Goal: Check status: Check status

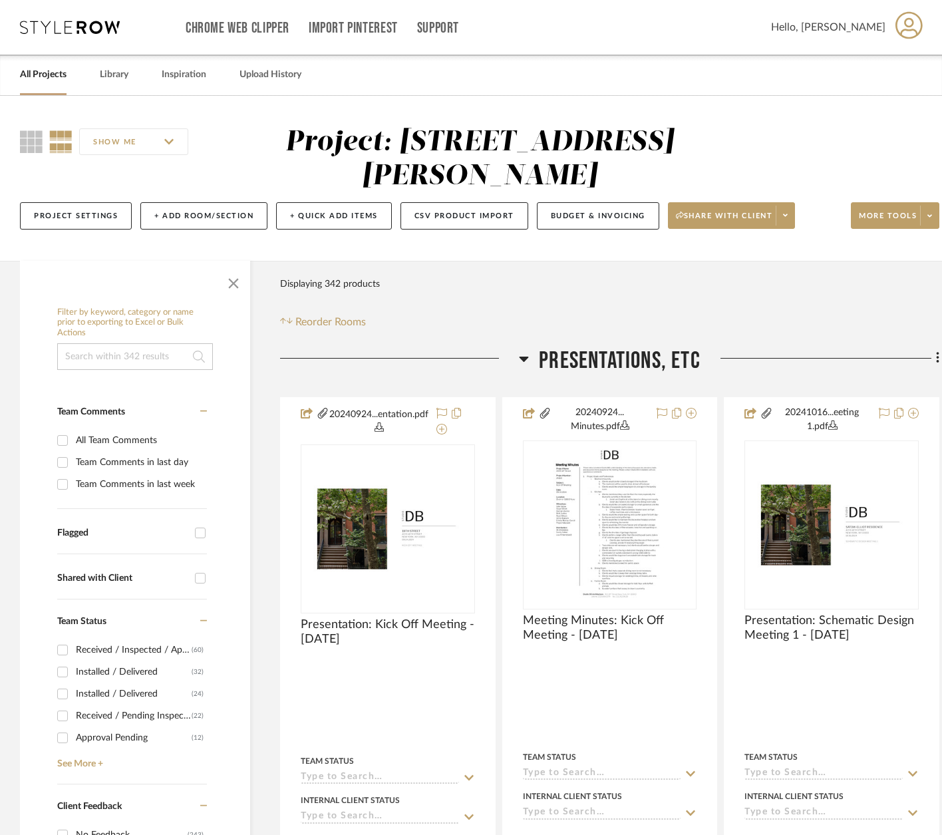
click at [773, 347] on div at bounding box center [820, 364] width 239 height 34
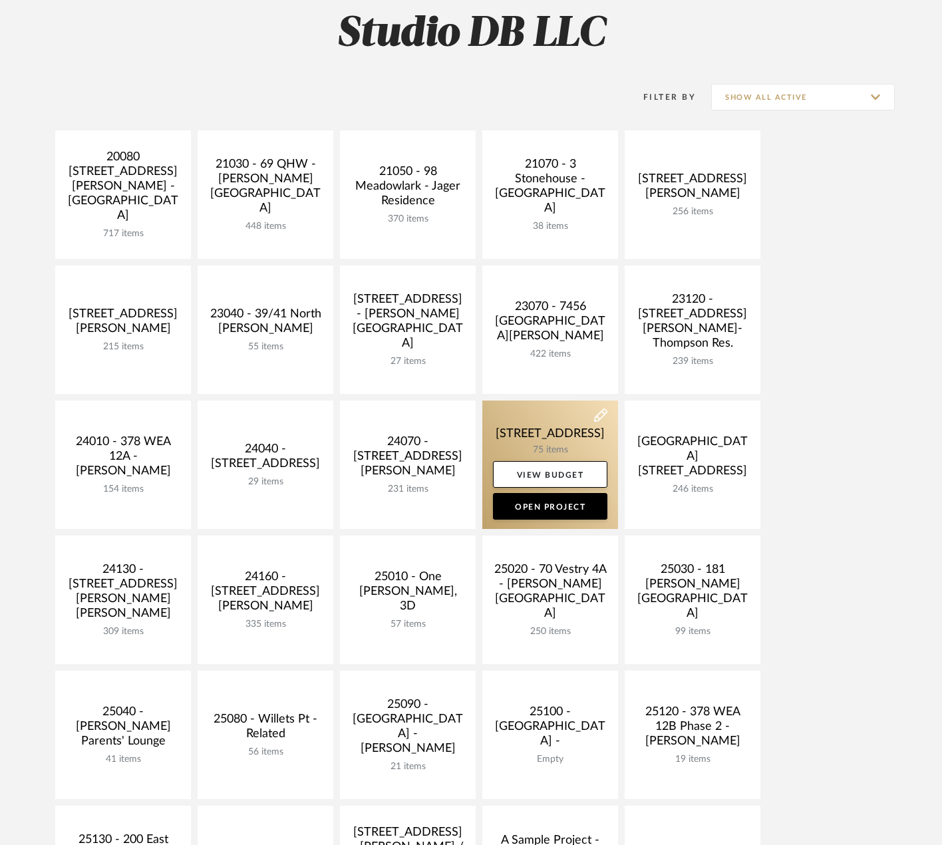
scroll to position [399, 0]
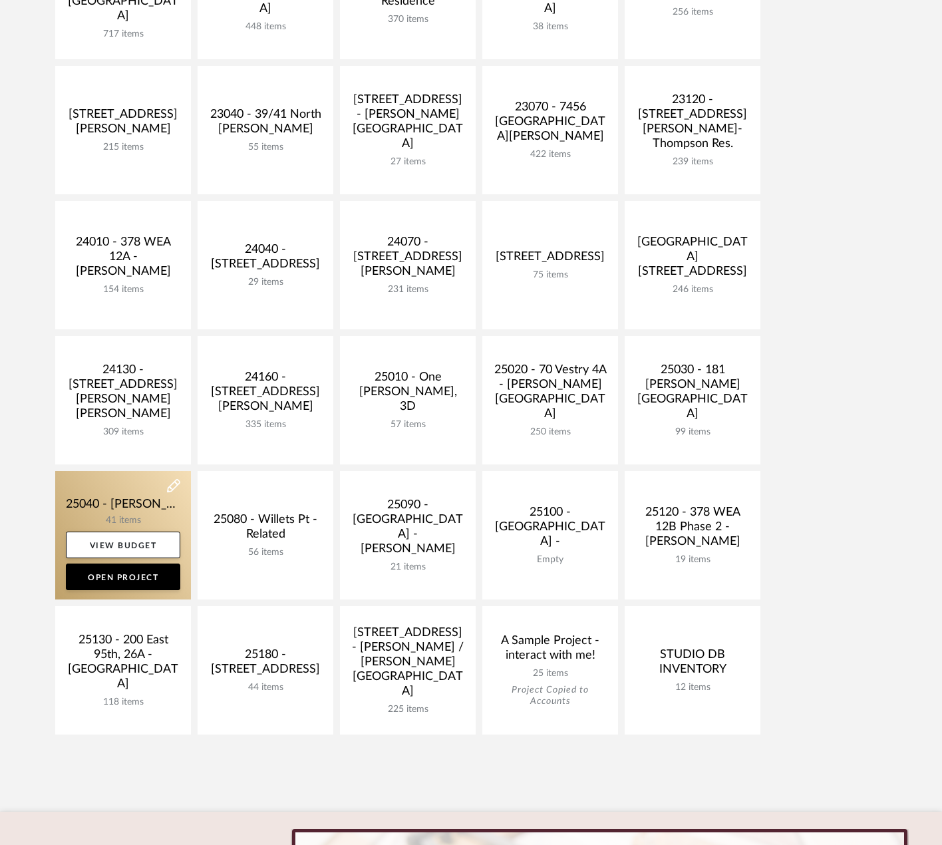
click at [122, 502] on link at bounding box center [123, 535] width 136 height 128
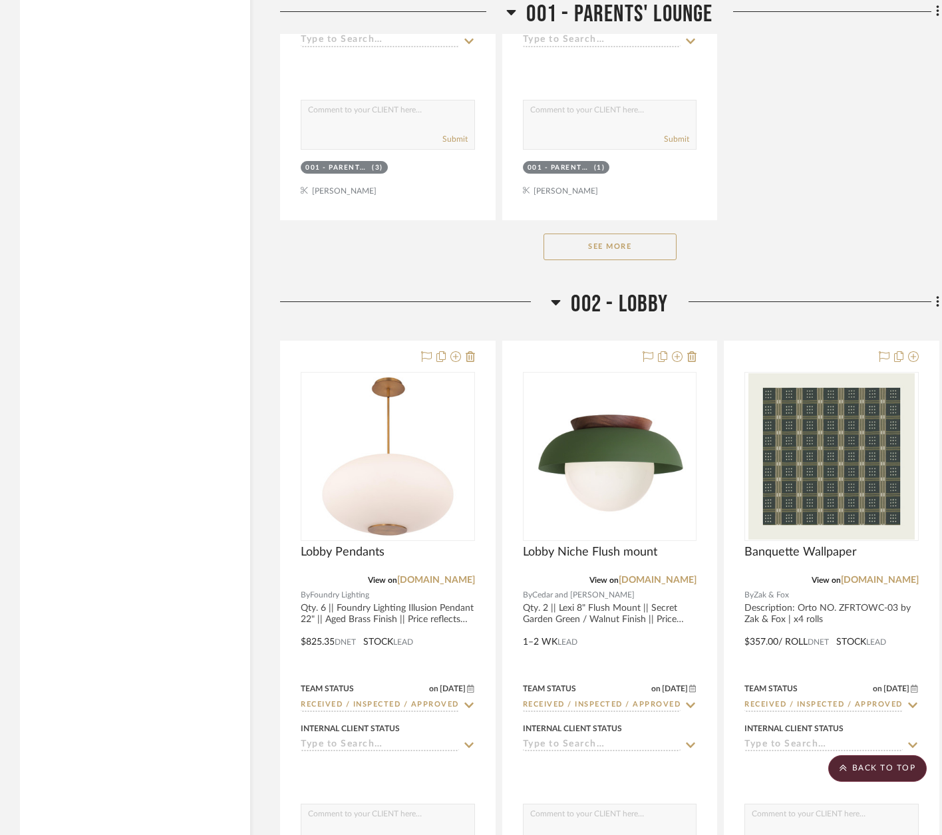
scroll to position [3527, 0]
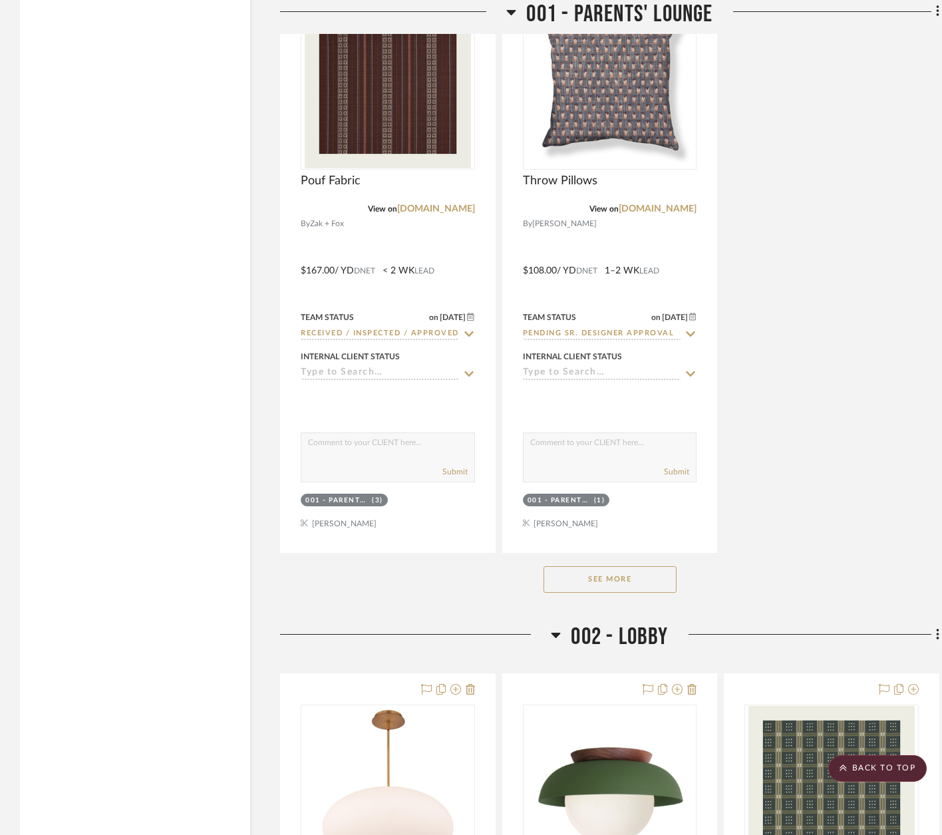
drag, startPoint x: 605, startPoint y: 561, endPoint x: 603, endPoint y: 554, distance: 7.6
click at [604, 560] on div "See More" at bounding box center [609, 579] width 659 height 53
click at [604, 566] on button "See More" at bounding box center [610, 579] width 133 height 27
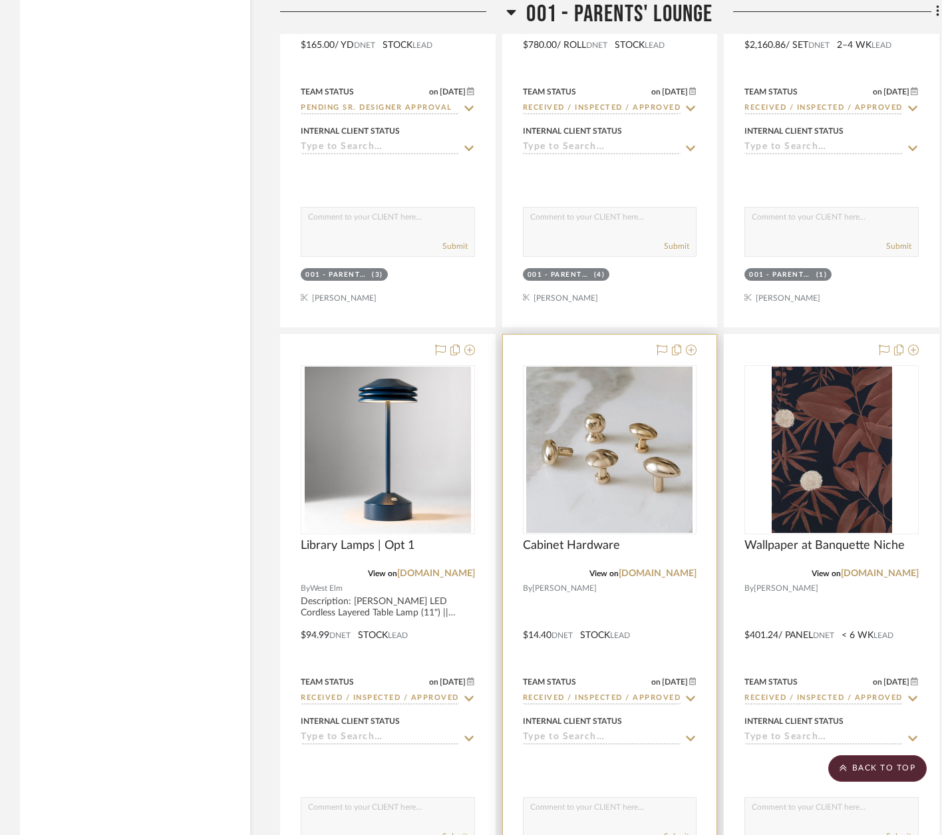
scroll to position [5856, 0]
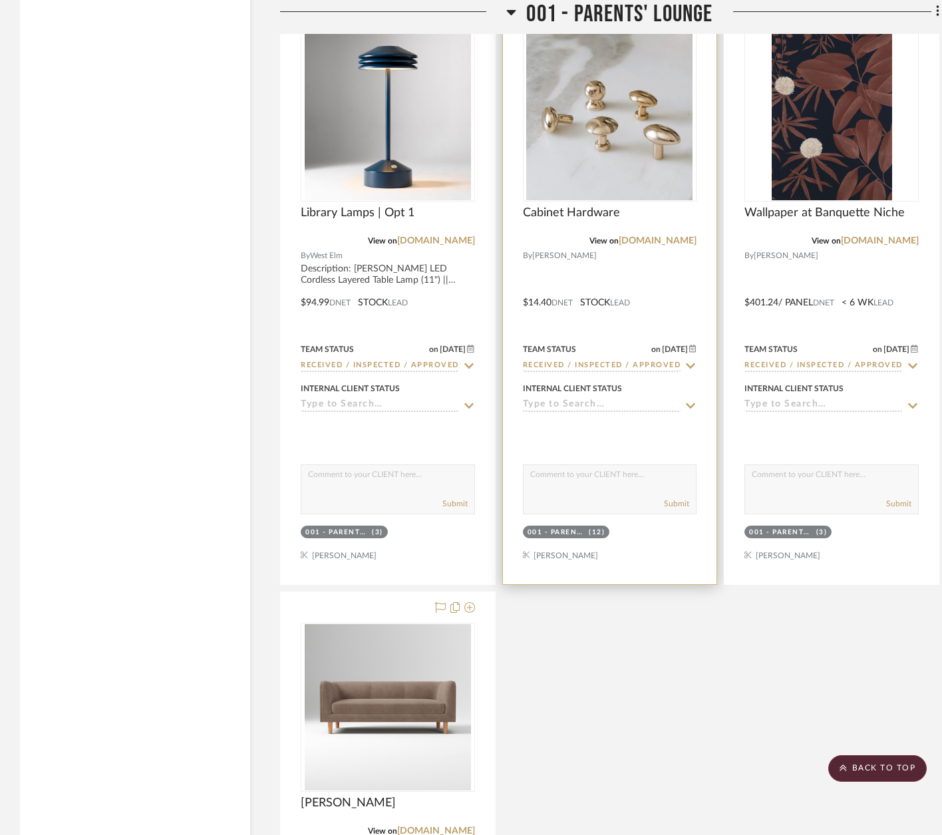
click at [646, 267] on div at bounding box center [610, 293] width 214 height 582
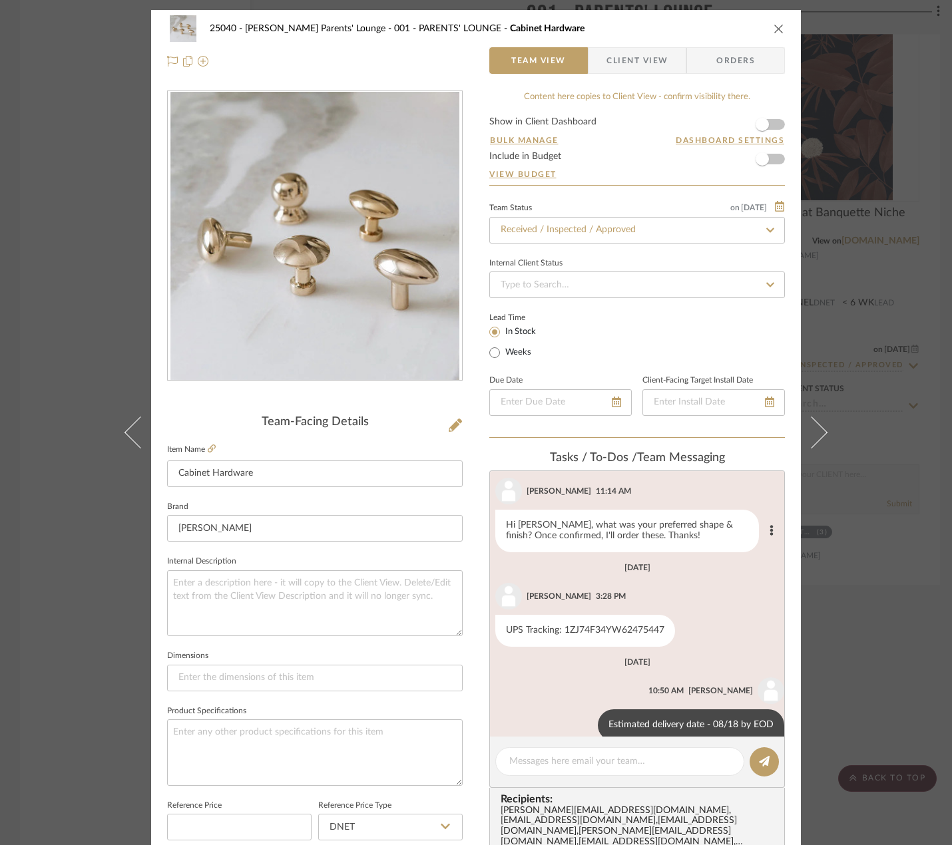
scroll to position [139, 0]
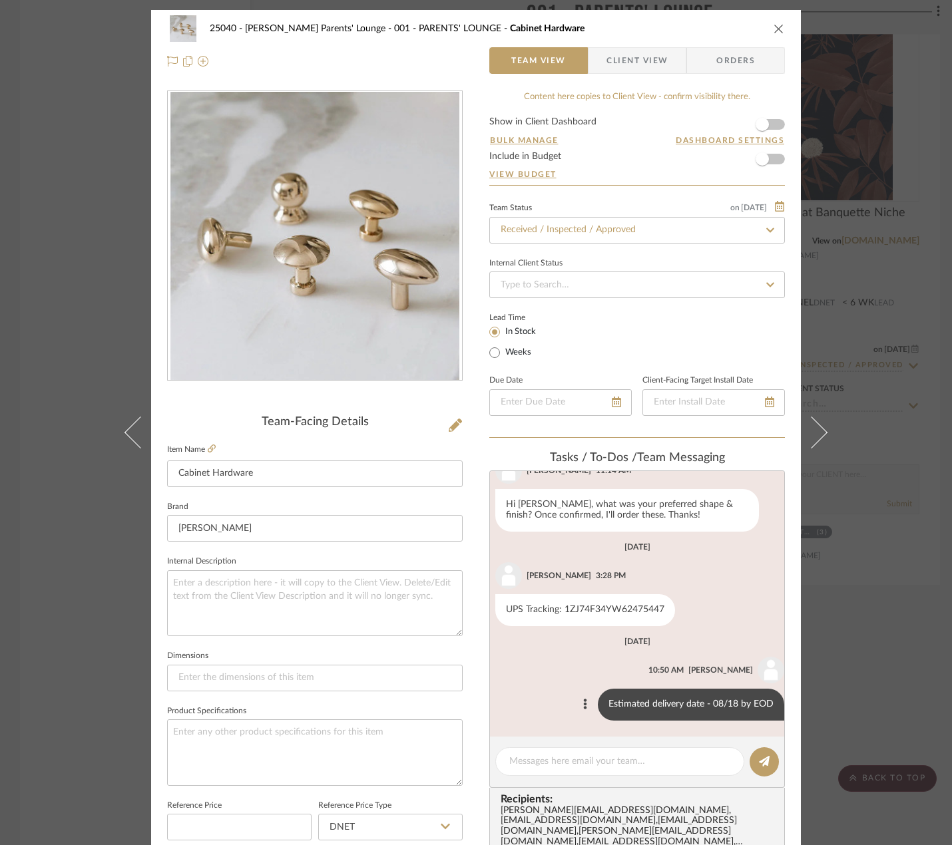
click at [719, 702] on div "Estimated delivery date - 08/18 by EOD" at bounding box center [691, 705] width 186 height 32
drag, startPoint x: 719, startPoint y: 702, endPoint x: 616, endPoint y: 646, distance: 117.9
click at [715, 699] on div "Estimated delivery date - 08/18 by EOD" at bounding box center [691, 705] width 186 height 32
drag, startPoint x: 574, startPoint y: 612, endPoint x: 646, endPoint y: 611, distance: 72.6
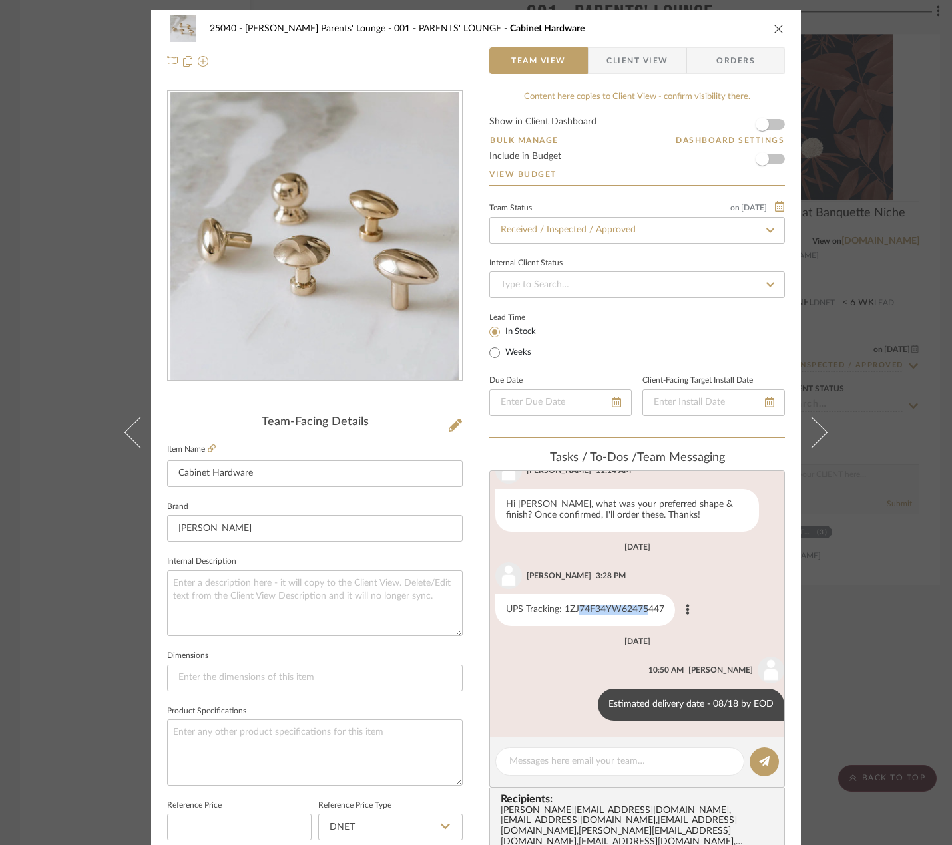
click at [646, 611] on div "UPS Tracking: 1ZJ74F34YW62475447" at bounding box center [585, 610] width 180 height 32
drag, startPoint x: 561, startPoint y: 611, endPoint x: 660, endPoint y: 614, distance: 99.2
click at [660, 614] on div "UPS Tracking: 1ZJ74F34YW62475447" at bounding box center [585, 610] width 180 height 32
copy div "1ZJ74F34YW62475447"
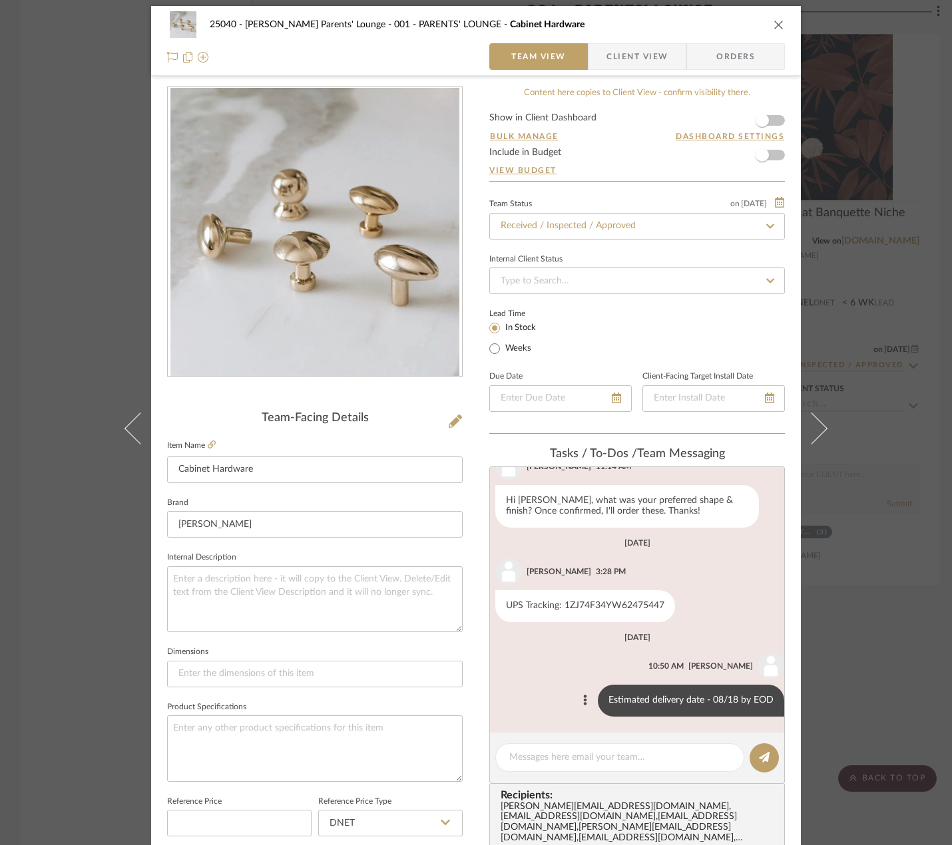
drag, startPoint x: 726, startPoint y: 703, endPoint x: 758, endPoint y: 689, distance: 34.9
click at [725, 703] on div "Estimated delivery date - 08/18 by EOD" at bounding box center [691, 701] width 186 height 32
click at [860, 685] on div "25040 - Grace Church Parents' Lounge 001 - PARENTS' LOUNGE Cabinet Hardware Tea…" at bounding box center [476, 422] width 952 height 845
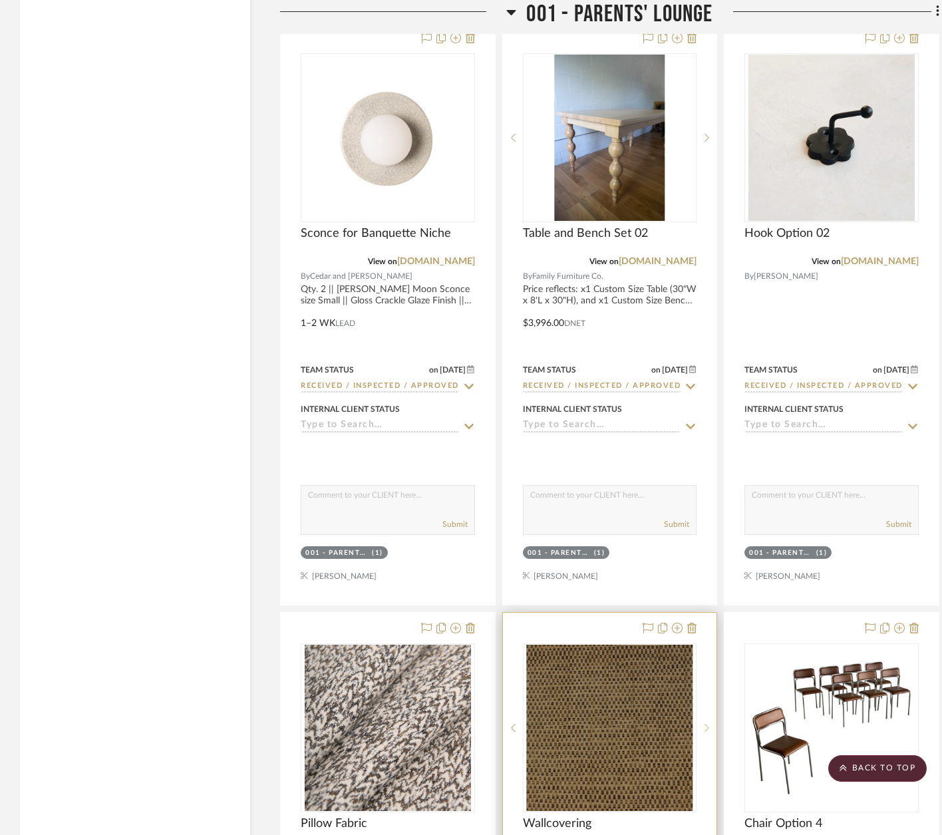
scroll to position [4658, 0]
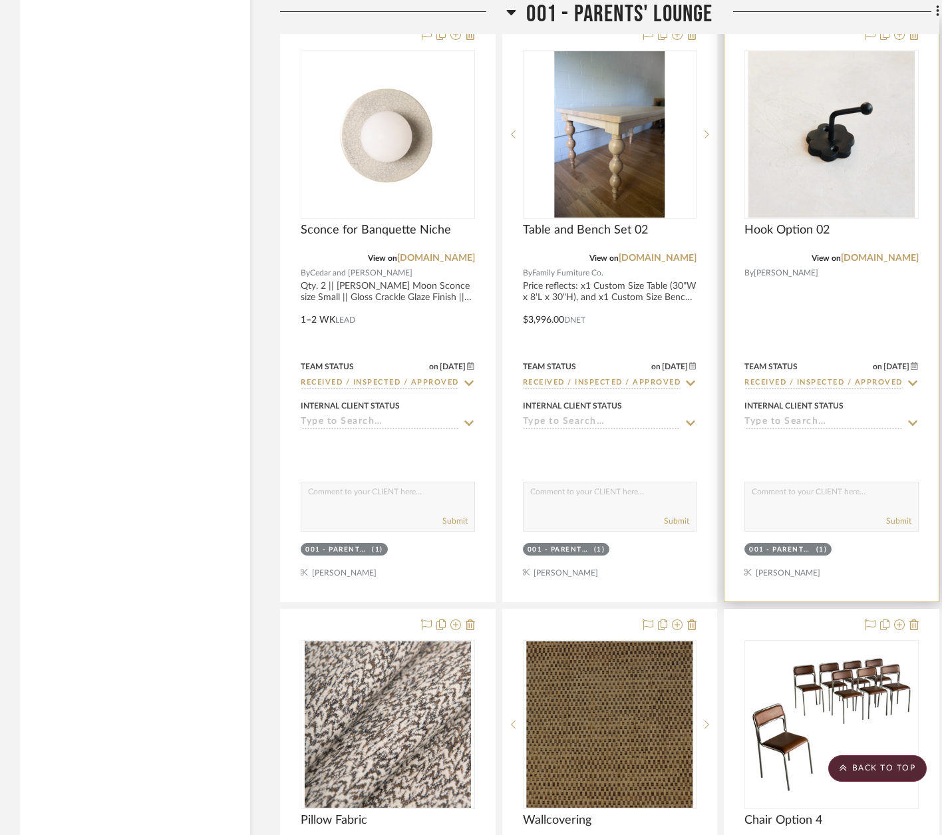
click at [892, 292] on div at bounding box center [832, 310] width 214 height 582
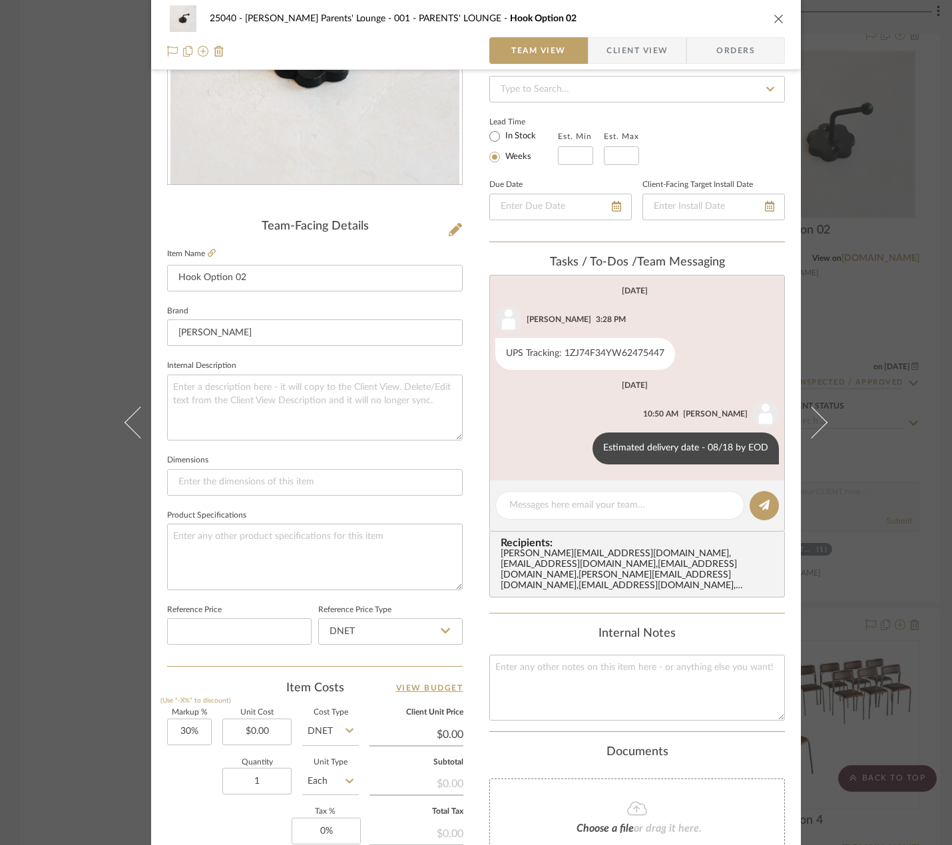
scroll to position [200, 0]
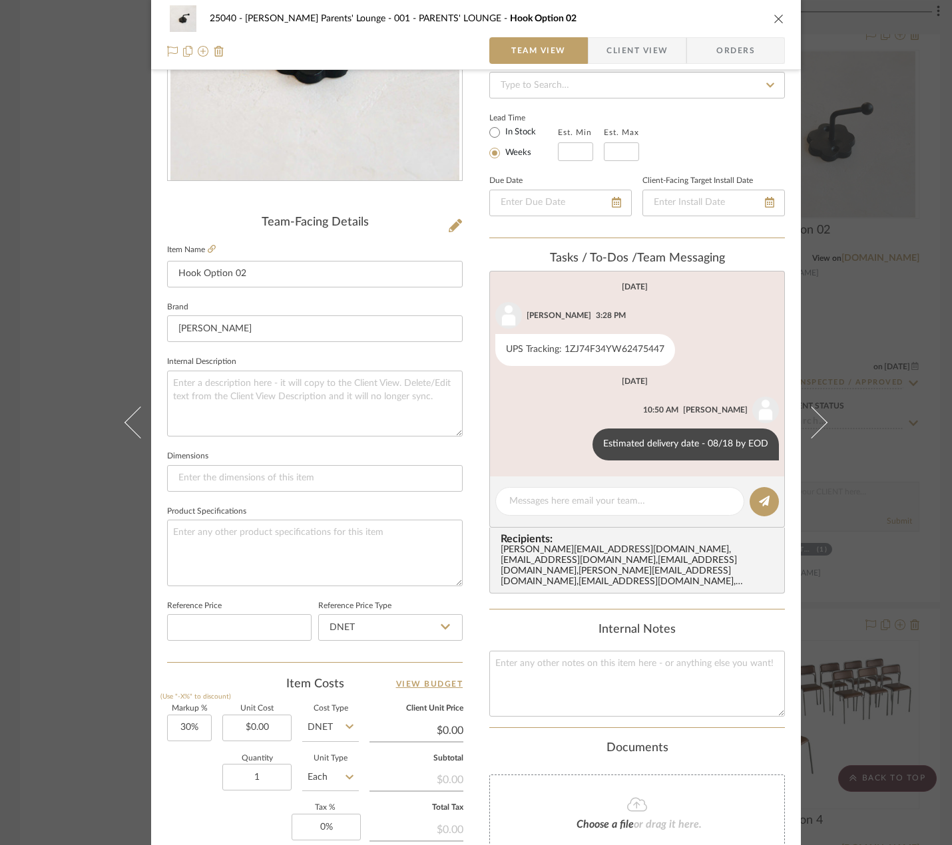
click at [877, 604] on div "25040 - Grace Church Parents' Lounge 001 - PARENTS' LOUNGE Hook Option 02 Team …" at bounding box center [476, 422] width 952 height 845
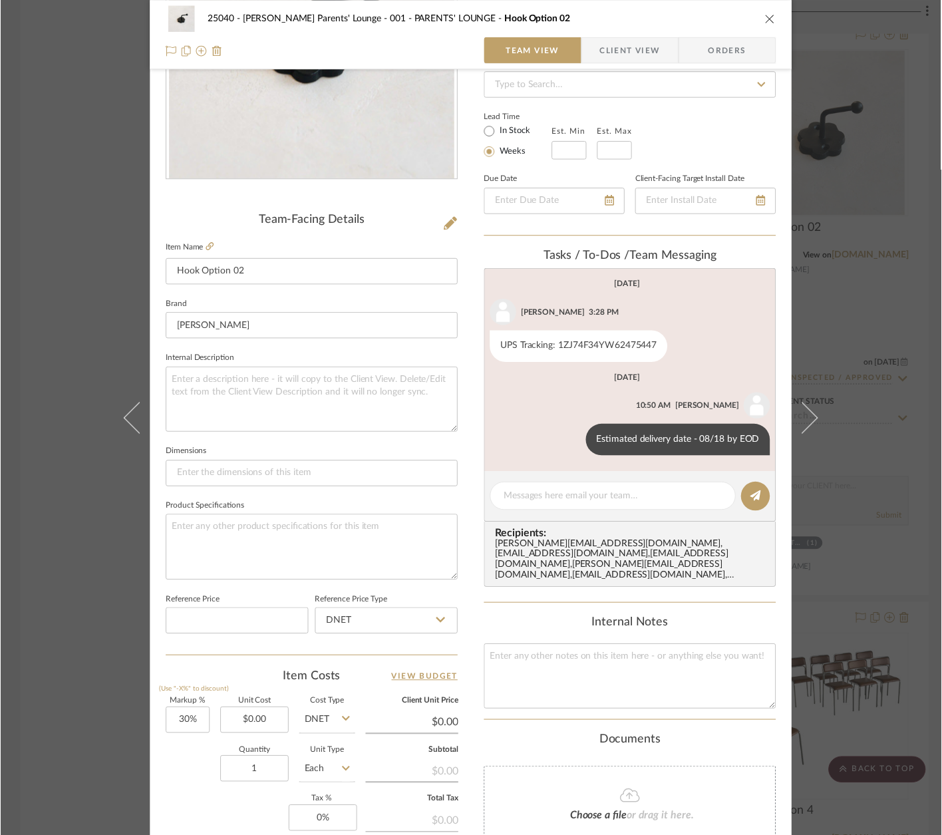
scroll to position [4658, 0]
